Goal: Check status: Check status

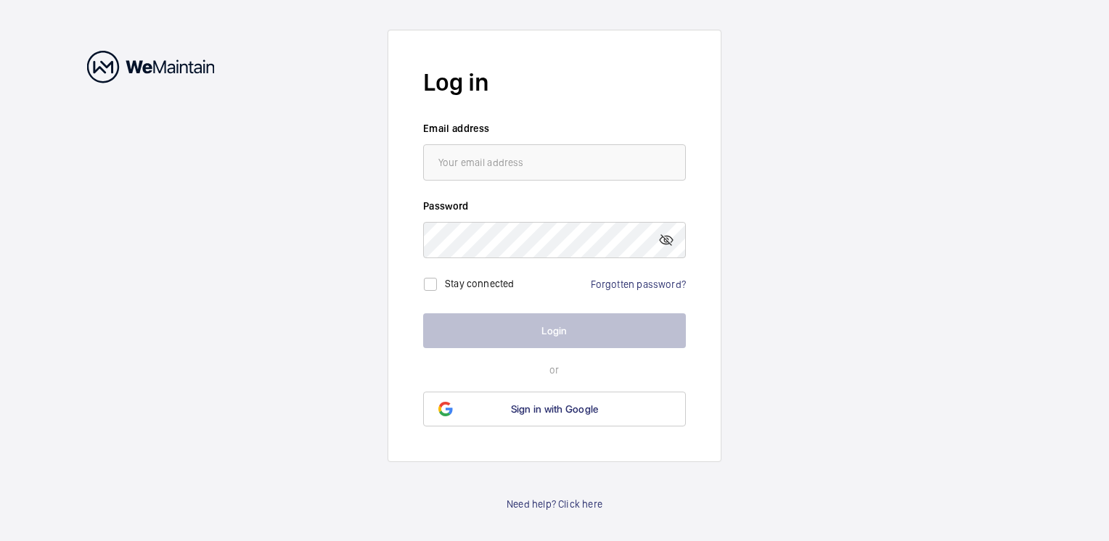
type input "[EMAIL_ADDRESS][PERSON_NAME][DOMAIN_NAME]"
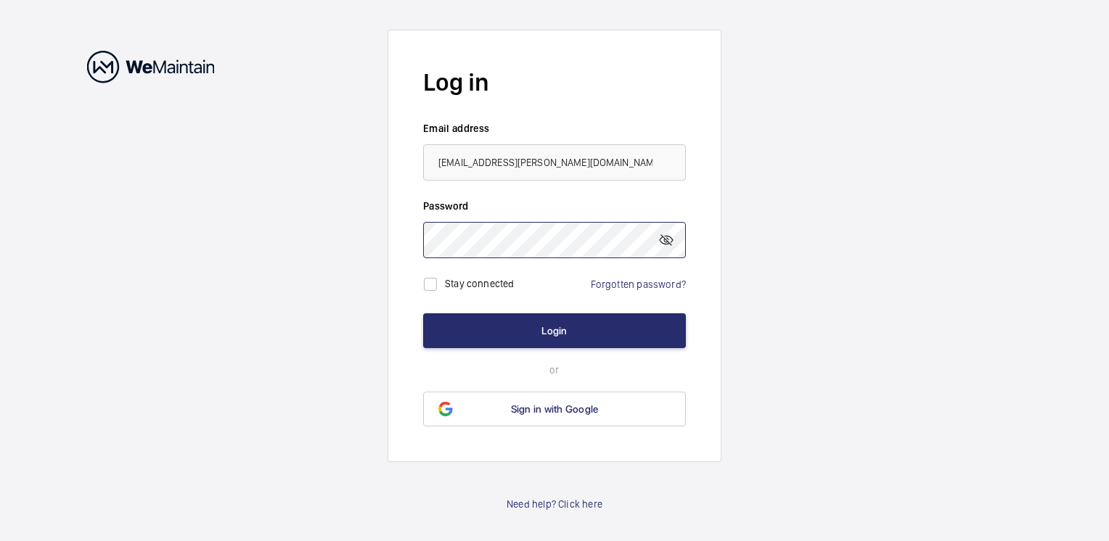
click at [423, 313] on button "Login" at bounding box center [554, 330] width 263 height 35
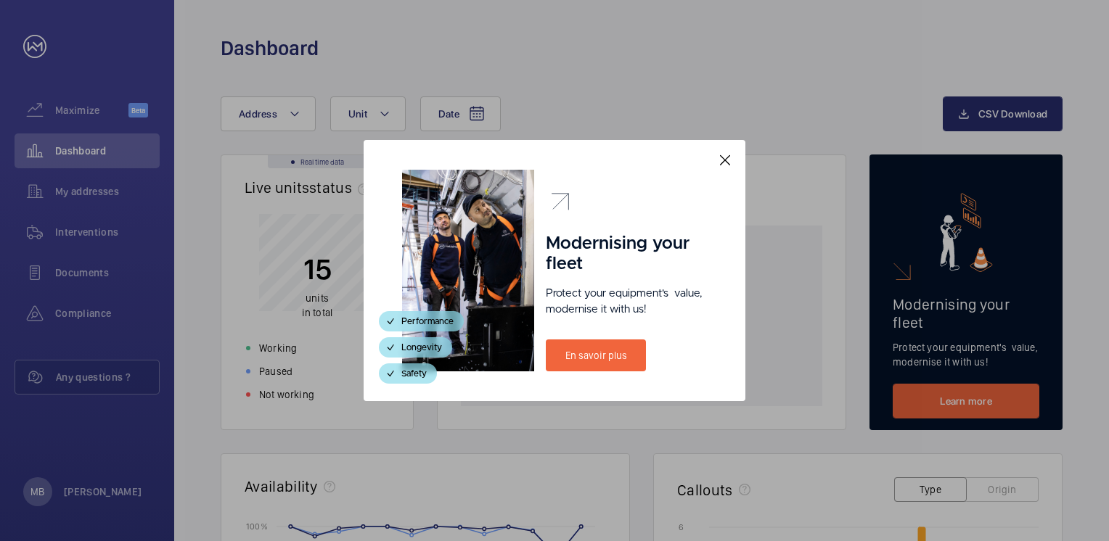
click at [727, 155] on mat-icon at bounding box center [724, 160] width 17 height 17
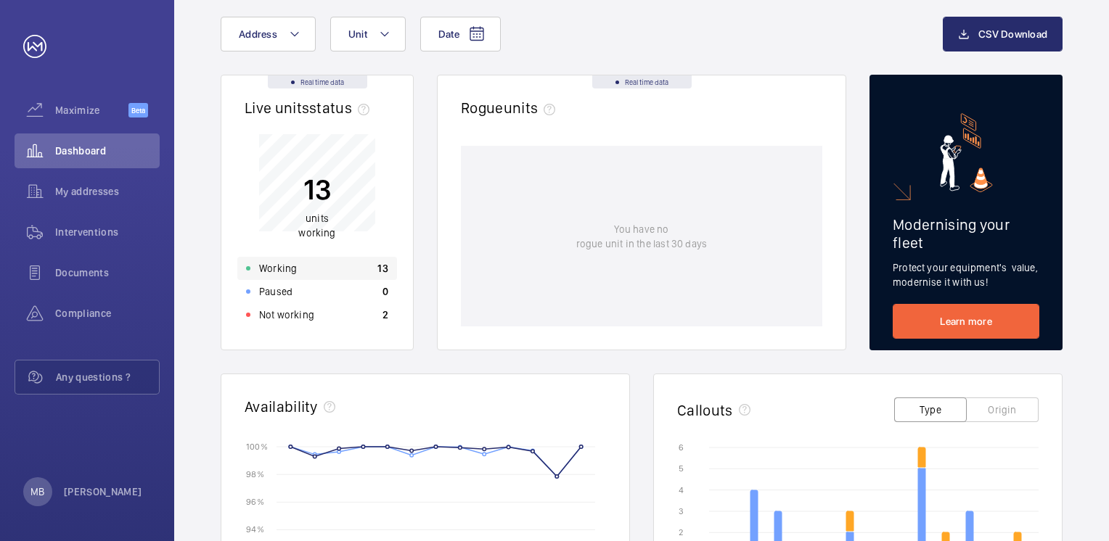
scroll to position [73, 0]
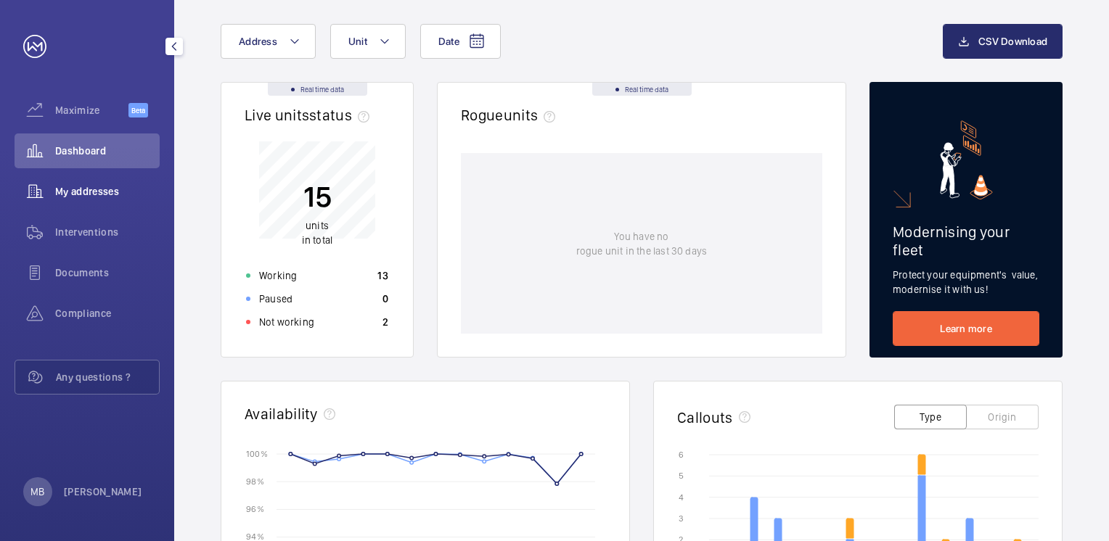
click at [104, 177] on div "My addresses" at bounding box center [87, 191] width 145 height 35
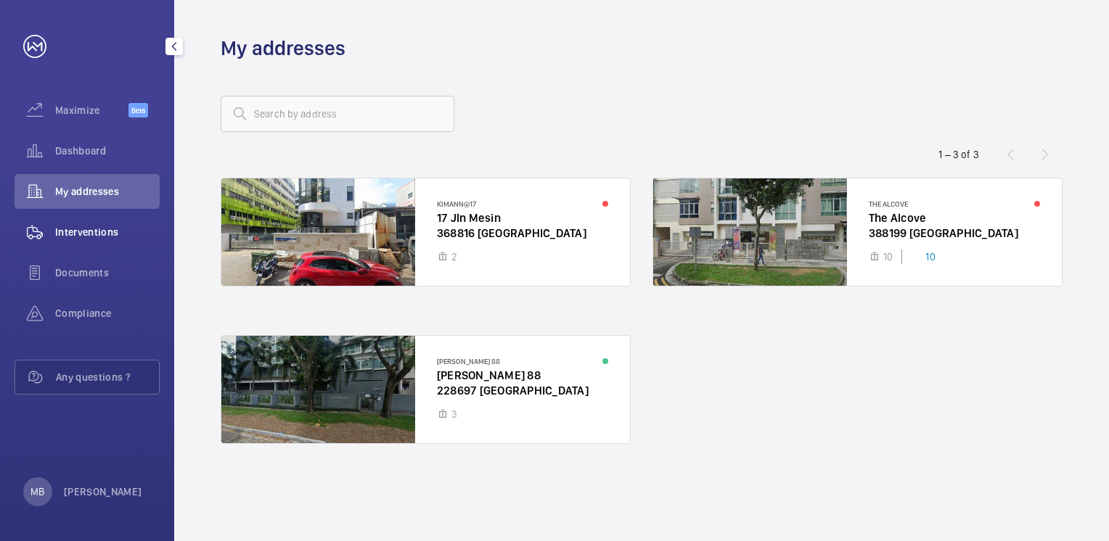
click at [122, 231] on span "Interventions" at bounding box center [107, 232] width 104 height 15
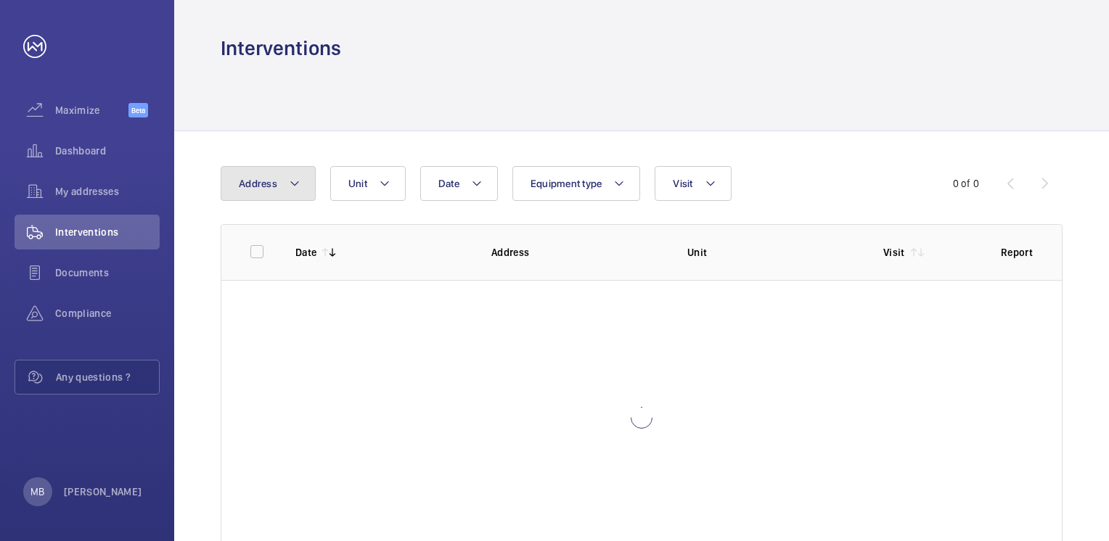
click at [303, 184] on button "Address" at bounding box center [268, 183] width 95 height 35
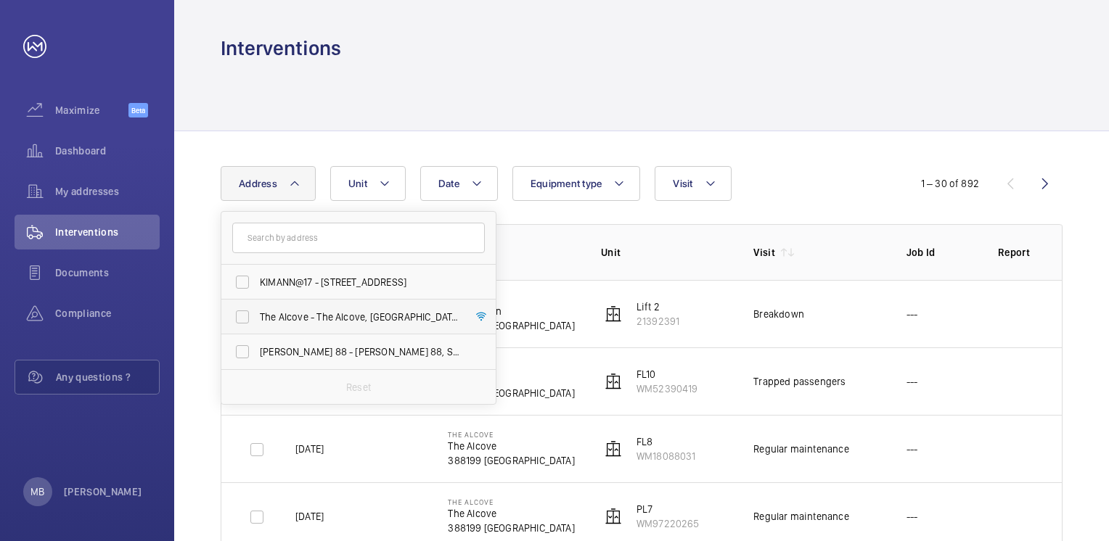
click at [328, 318] on span "The Alcove - The Alcove, [GEOGRAPHIC_DATA] 388199" at bounding box center [360, 317] width 200 height 15
click at [257, 318] on input "The Alcove - The Alcove, [GEOGRAPHIC_DATA] 388199" at bounding box center [242, 317] width 29 height 29
checkbox input "true"
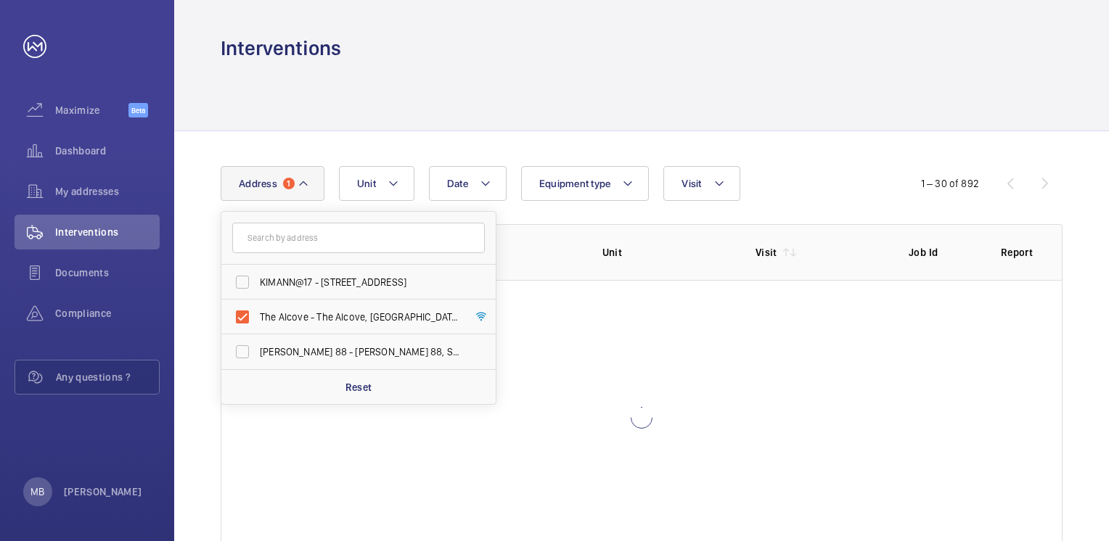
click at [289, 187] on span "1" at bounding box center [289, 184] width 12 height 12
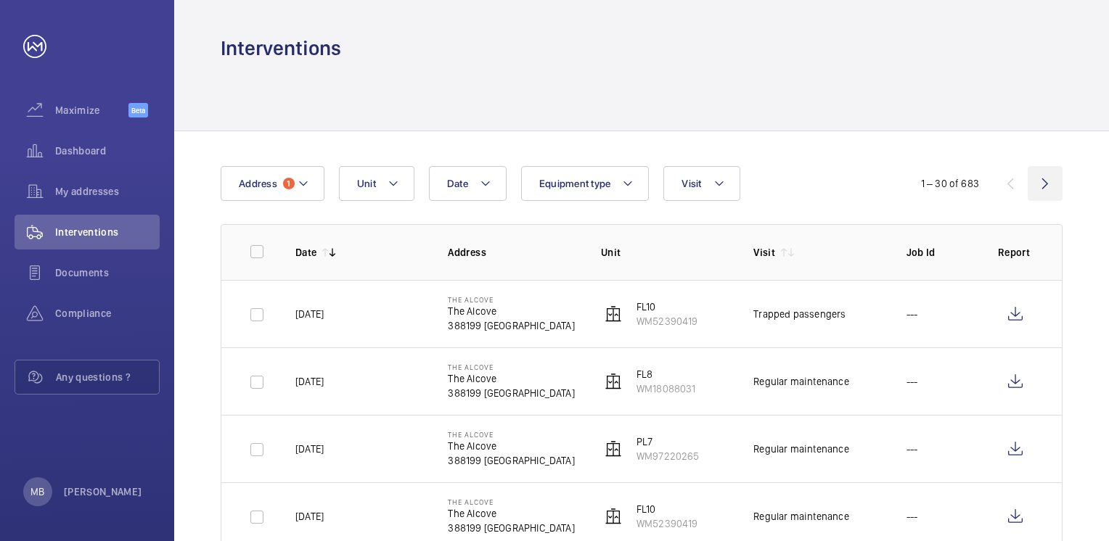
click at [1045, 184] on wm-front-icon-button at bounding box center [1044, 183] width 35 height 35
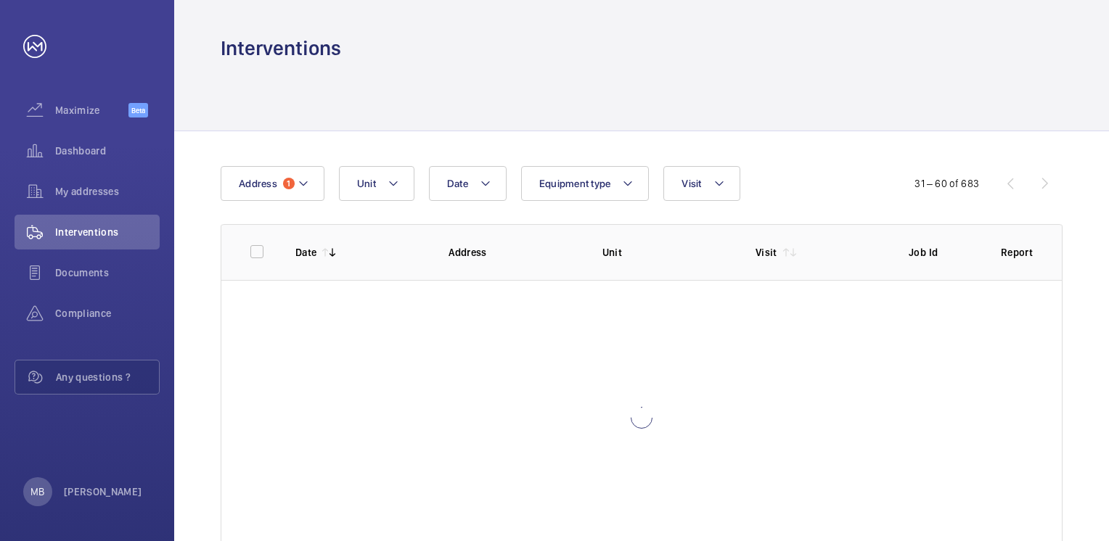
scroll to position [49, 0]
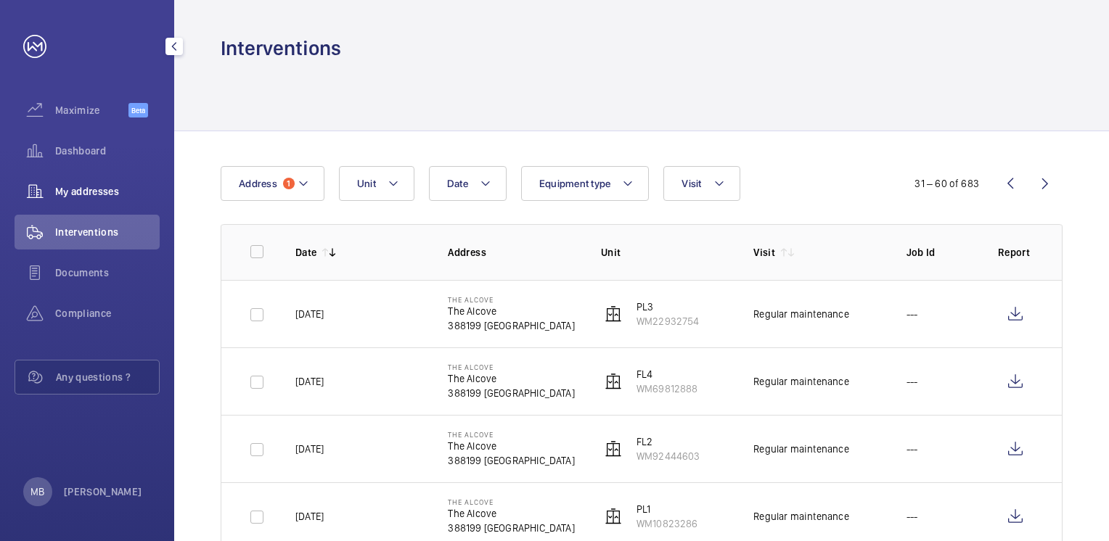
click at [75, 186] on span "My addresses" at bounding box center [107, 191] width 104 height 15
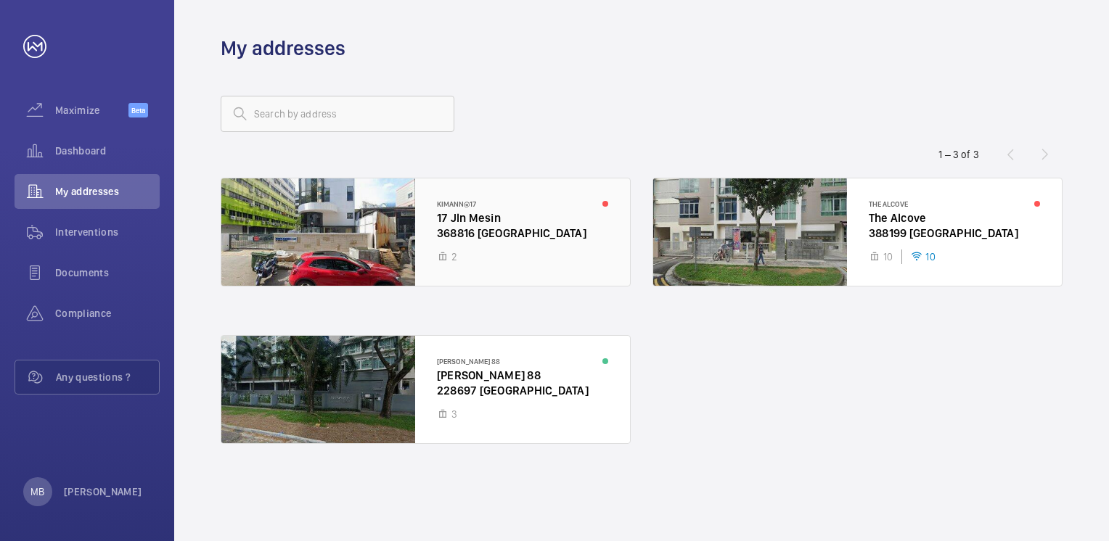
click at [588, 243] on div at bounding box center [425, 231] width 409 height 107
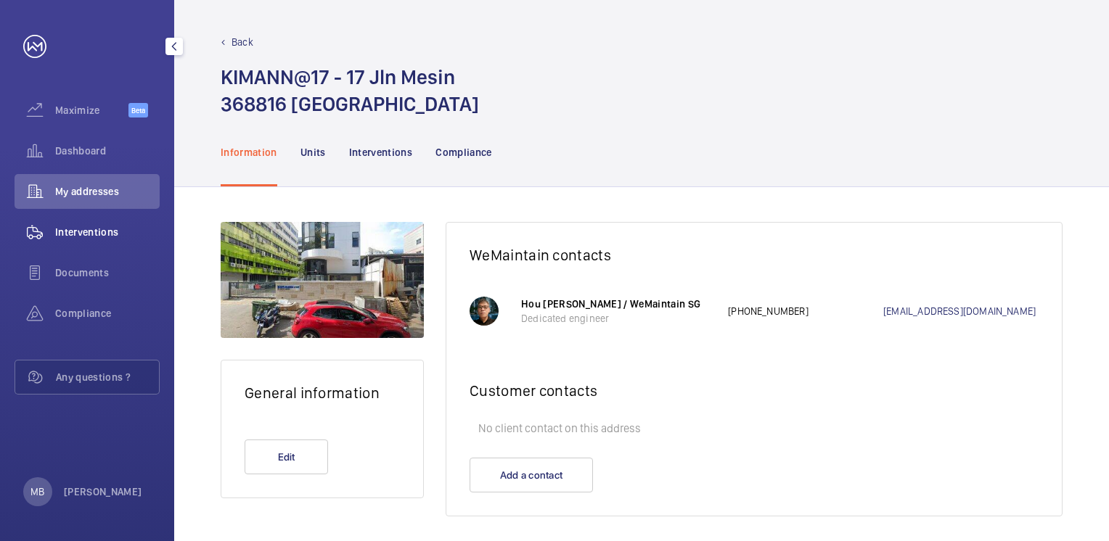
click at [30, 226] on wm-front-icon-button at bounding box center [35, 232] width 41 height 35
